Goal: Task Accomplishment & Management: Use online tool/utility

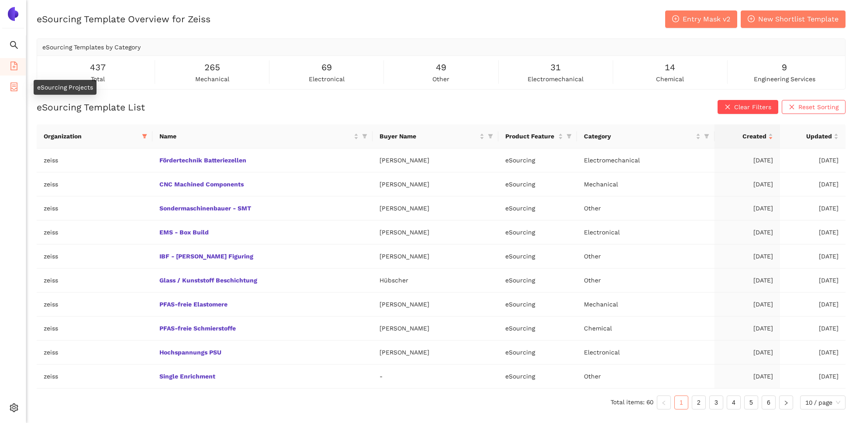
click at [10, 84] on icon "container" at bounding box center [14, 87] width 9 height 9
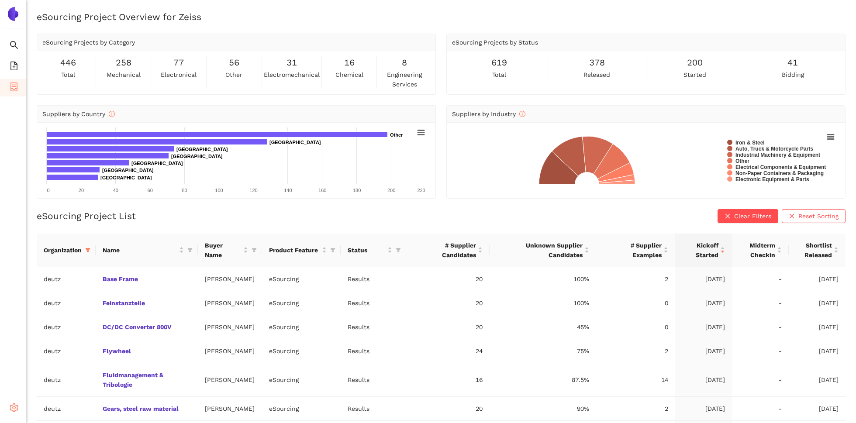
click at [12, 411] on icon "setting" at bounding box center [14, 408] width 9 height 9
click at [12, 409] on icon "setting" at bounding box center [14, 408] width 9 height 9
click at [17, 405] on icon "setting" at bounding box center [14, 408] width 9 height 9
click at [69, 411] on li "Logout" at bounding box center [62, 408] width 72 height 17
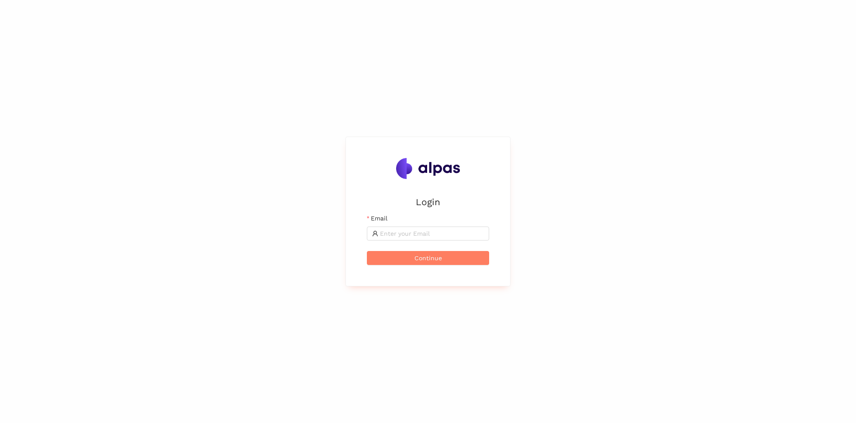
click at [432, 224] on div "Email" at bounding box center [428, 220] width 122 height 13
click at [432, 231] on input "Email" at bounding box center [432, 234] width 104 height 10
type input "henri@alpas.ai"
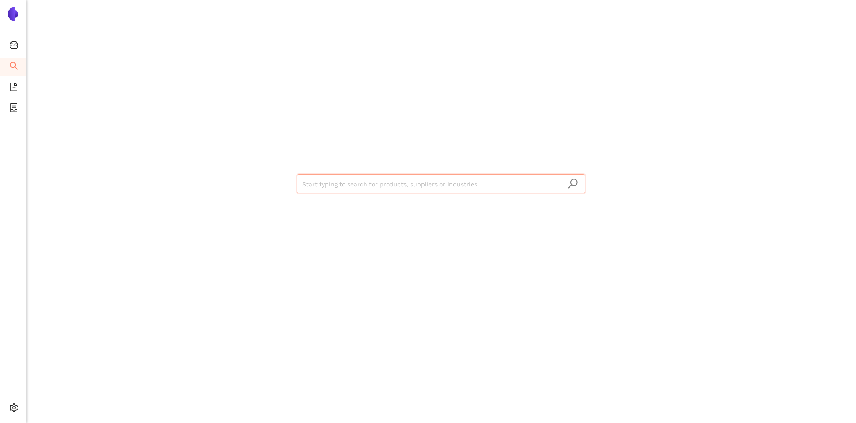
click at [490, 223] on div "Start typing to search for products, suppliers or industries" at bounding box center [441, 183] width 524 height 366
click at [13, 81] on span "file-add" at bounding box center [14, 88] width 9 height 17
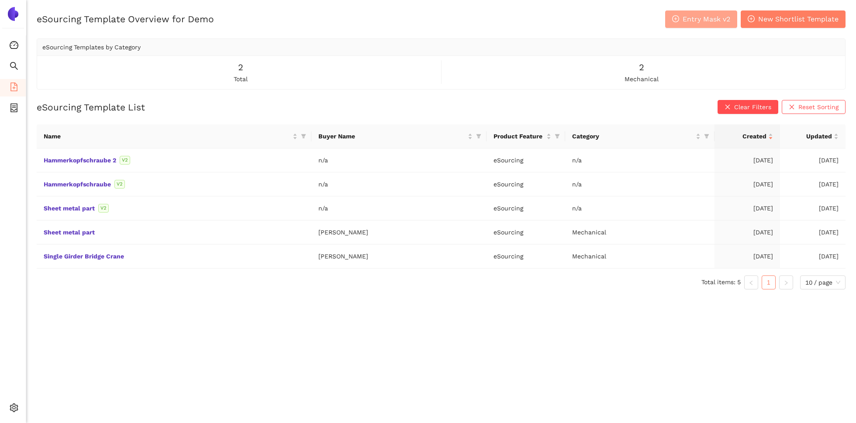
click at [703, 22] on span "Entry Mask v2" at bounding box center [707, 19] width 48 height 11
